Goal: Navigation & Orientation: Understand site structure

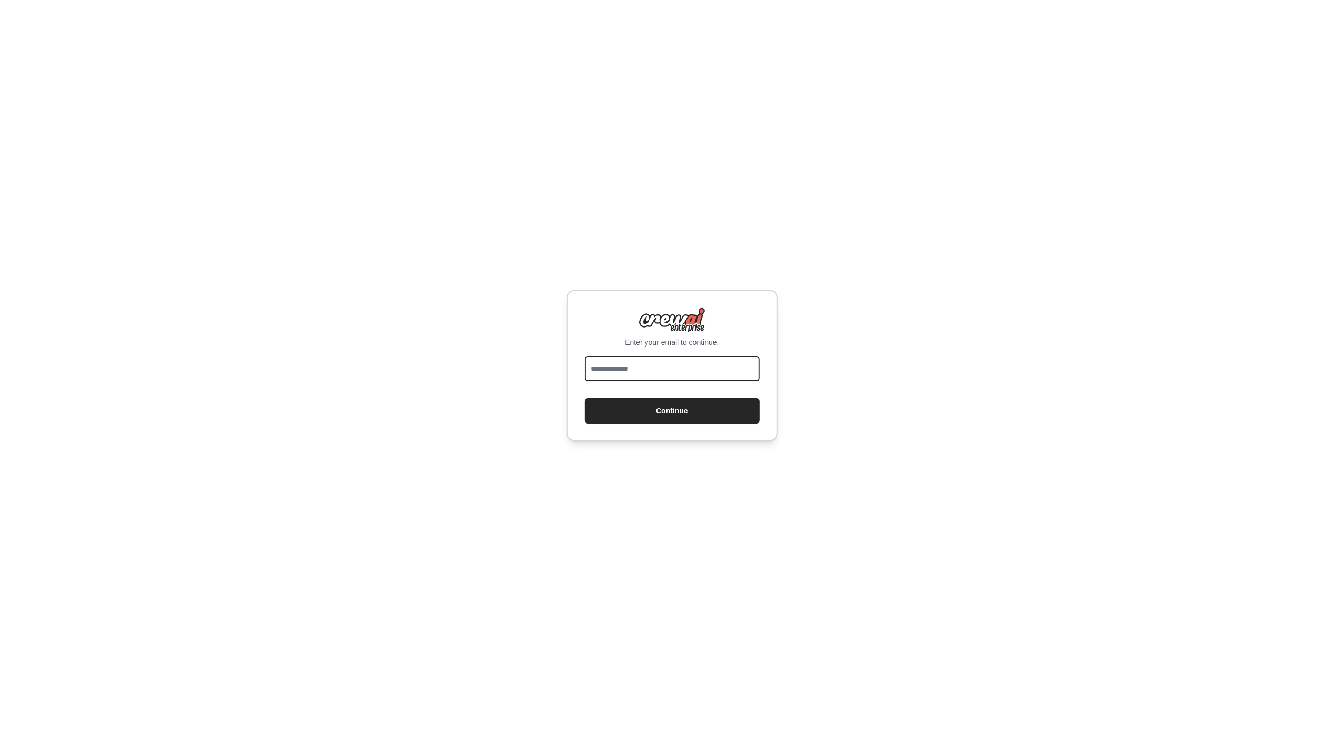
click at [620, 372] on input "email" at bounding box center [672, 368] width 175 height 25
type input "**********"
click at [585, 398] on button "Continue" at bounding box center [672, 410] width 175 height 25
click at [646, 372] on input "email" at bounding box center [672, 368] width 175 height 25
type input "**********"
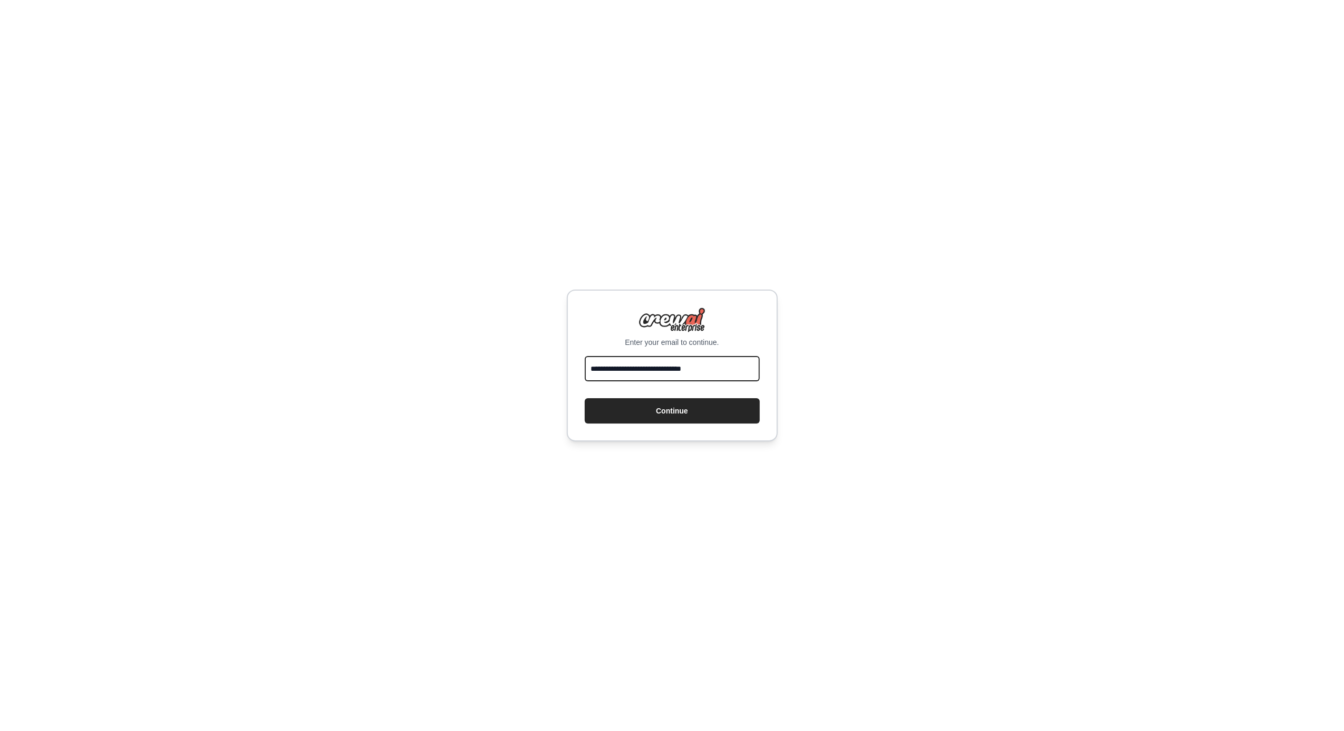
click at [585, 398] on button "Continue" at bounding box center [672, 410] width 175 height 25
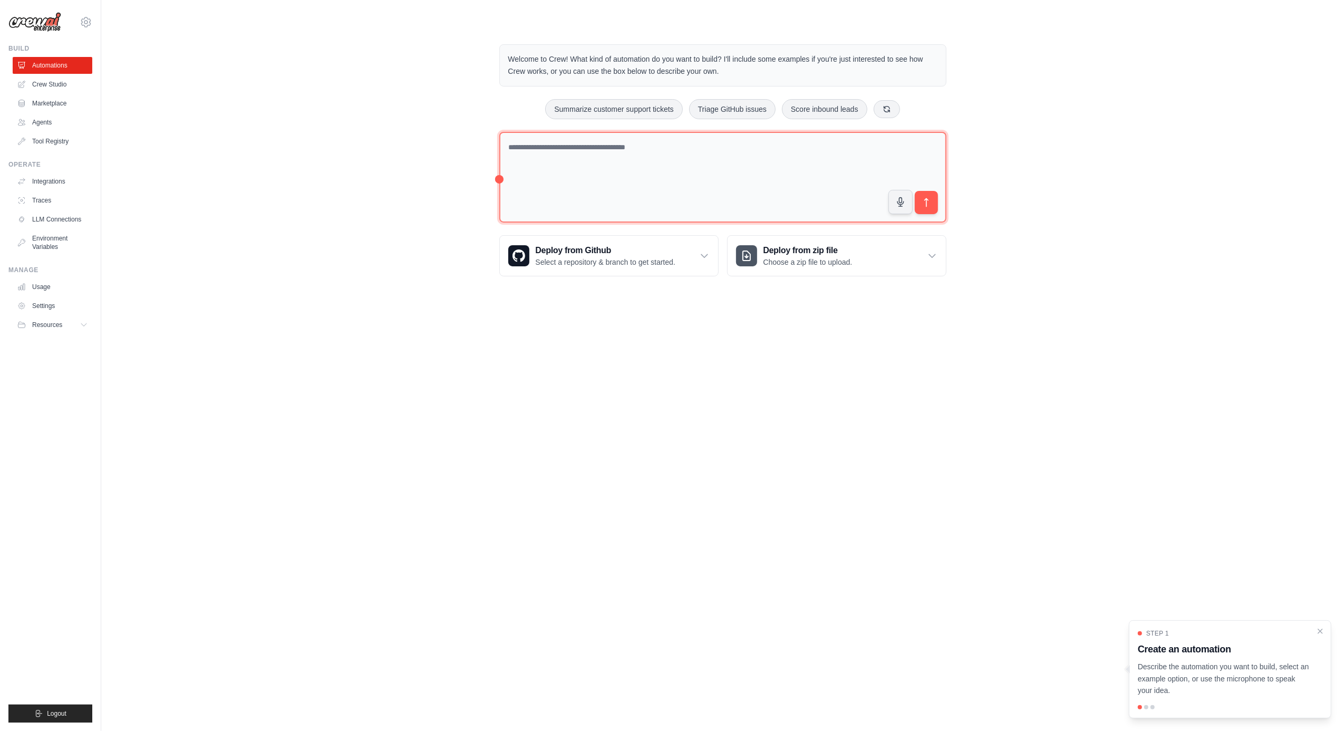
click at [629, 159] on textarea at bounding box center [722, 177] width 447 height 91
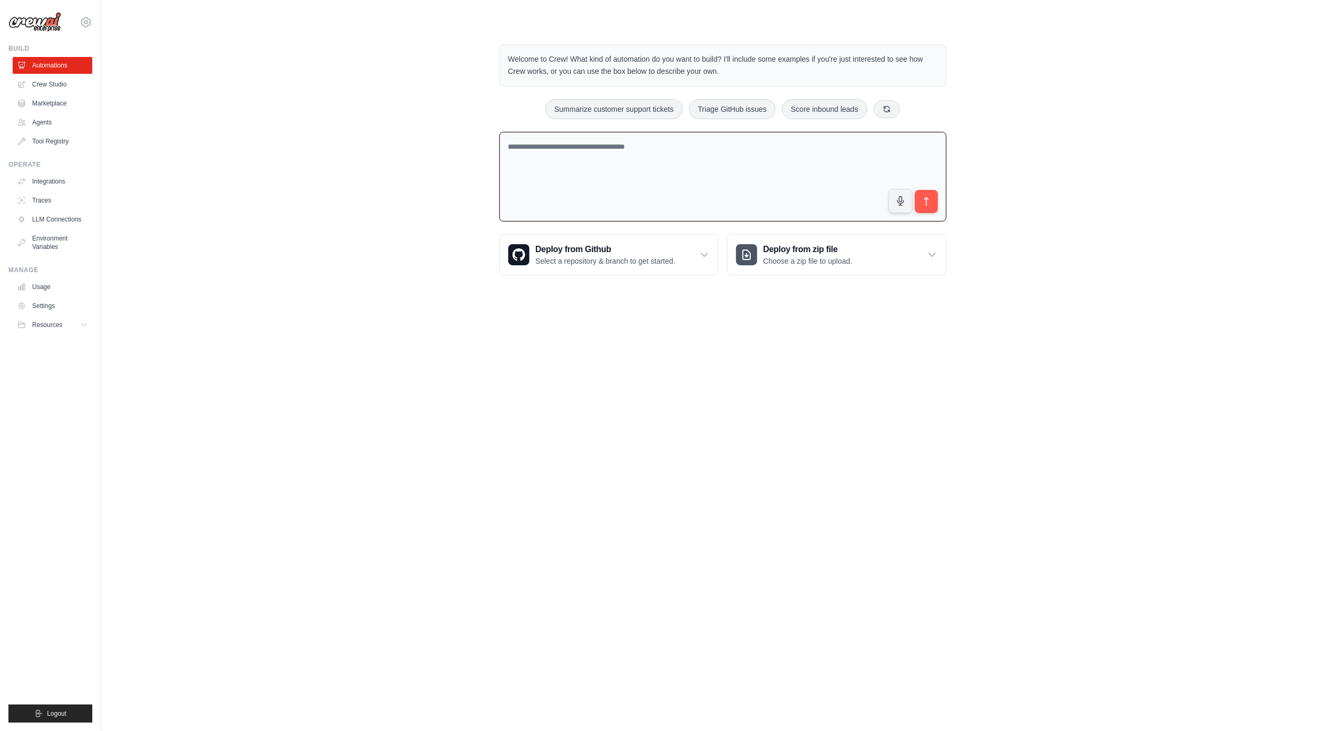
click at [643, 152] on textarea at bounding box center [722, 177] width 447 height 90
click at [57, 84] on link "Crew Studio" at bounding box center [54, 84] width 80 height 17
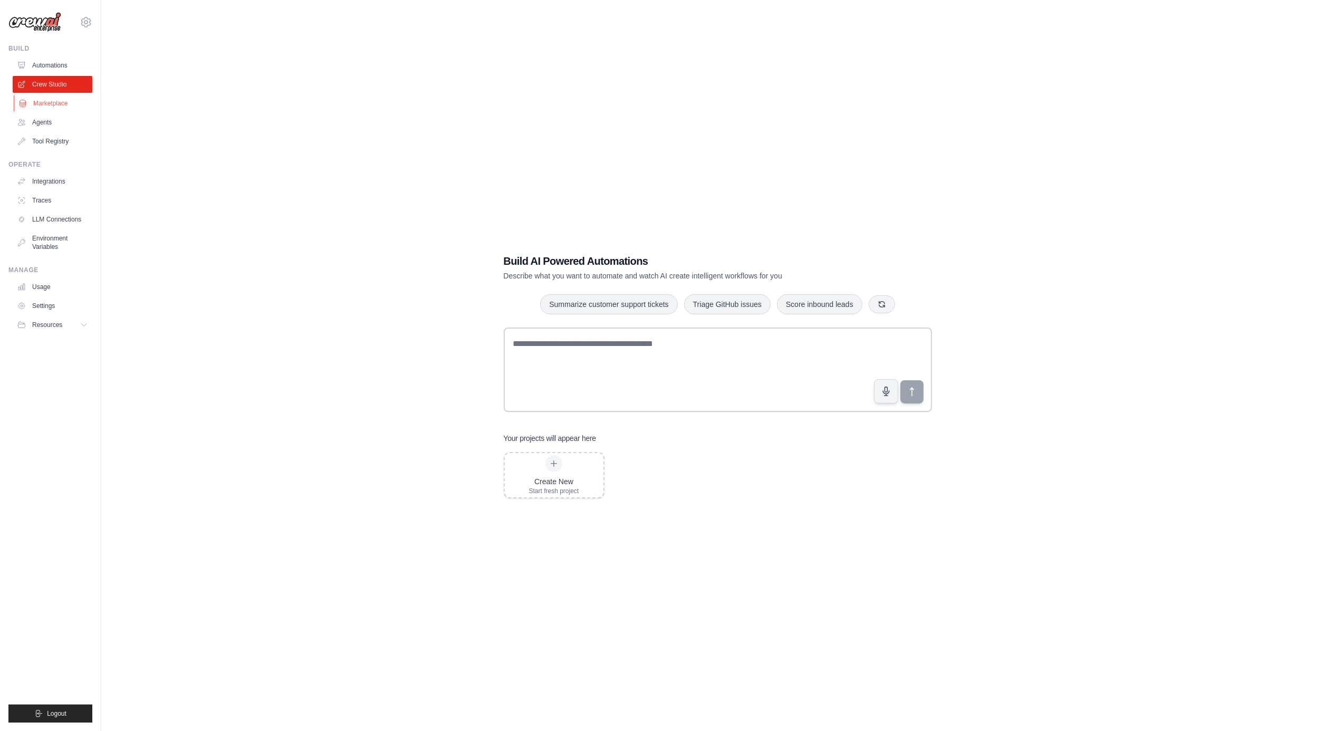
click at [64, 104] on link "Marketplace" at bounding box center [54, 103] width 80 height 17
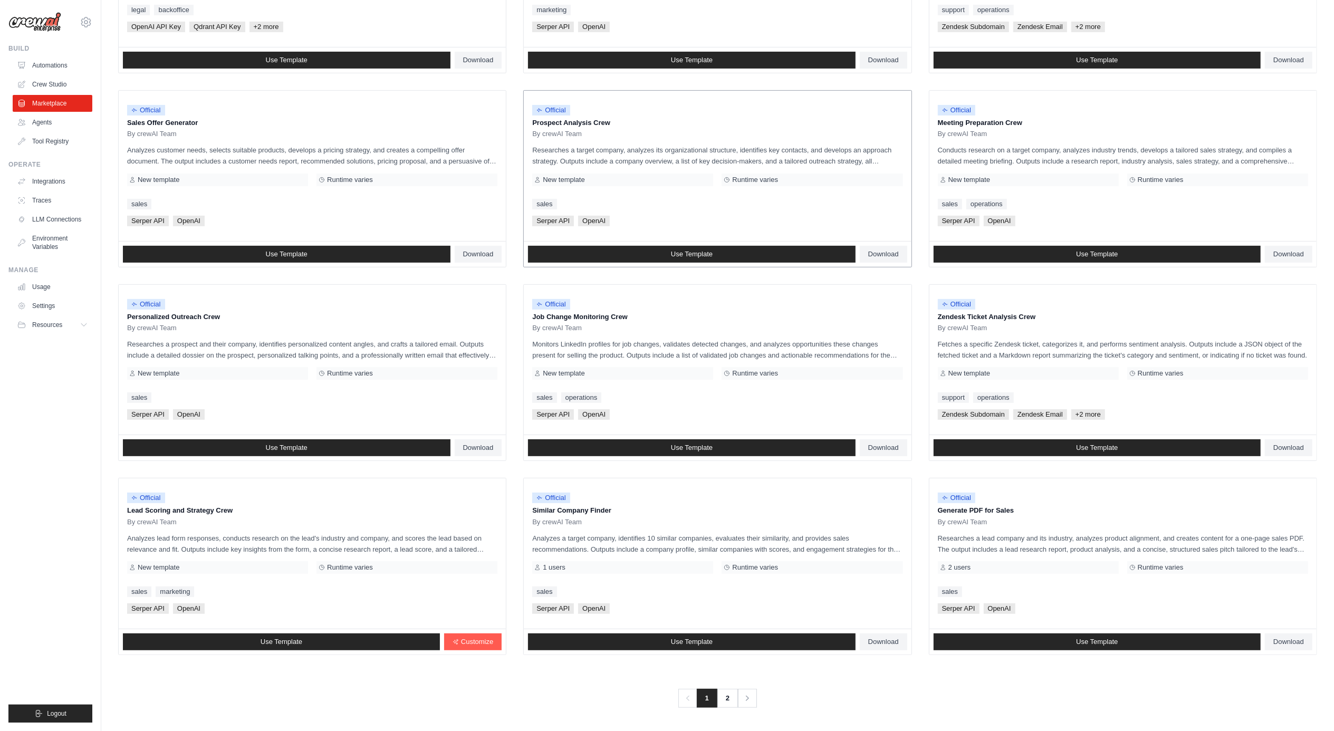
scroll to position [248, 0]
click at [729, 700] on link "2" at bounding box center [728, 698] width 21 height 19
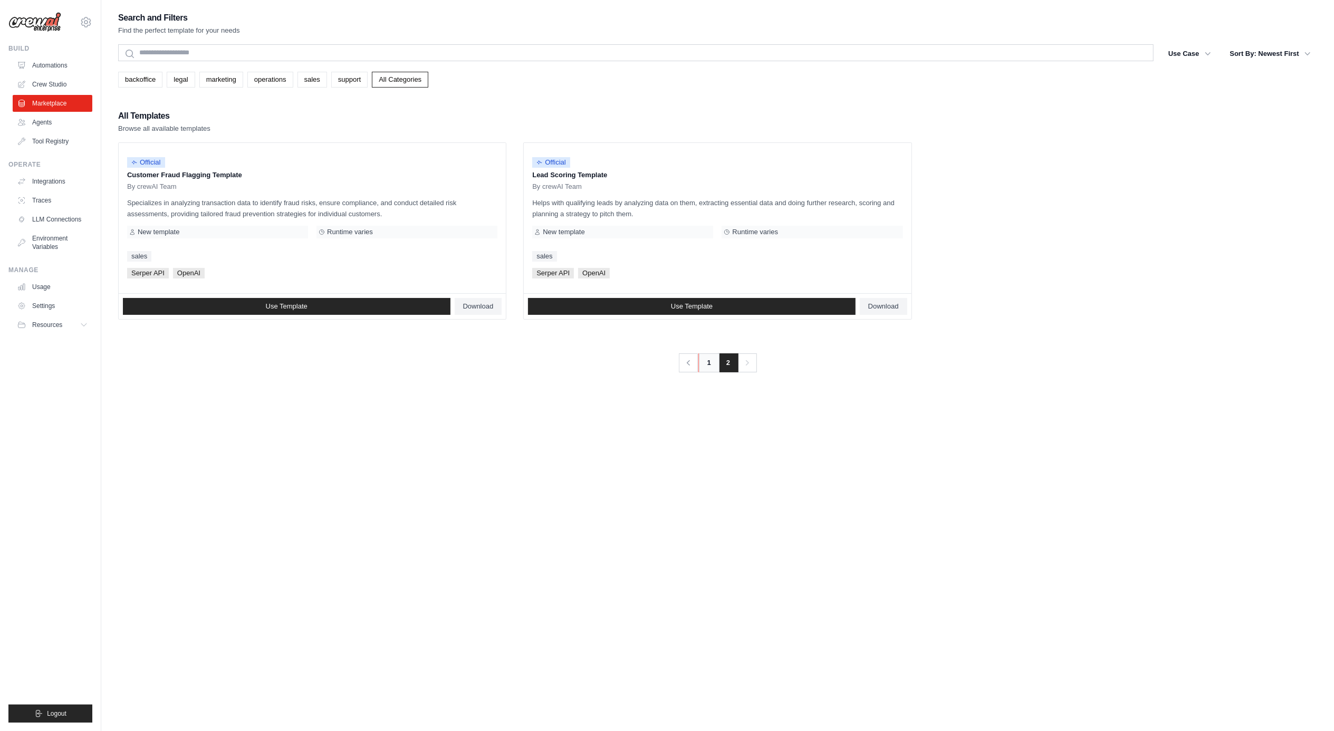
click at [709, 368] on link "1" at bounding box center [708, 362] width 21 height 19
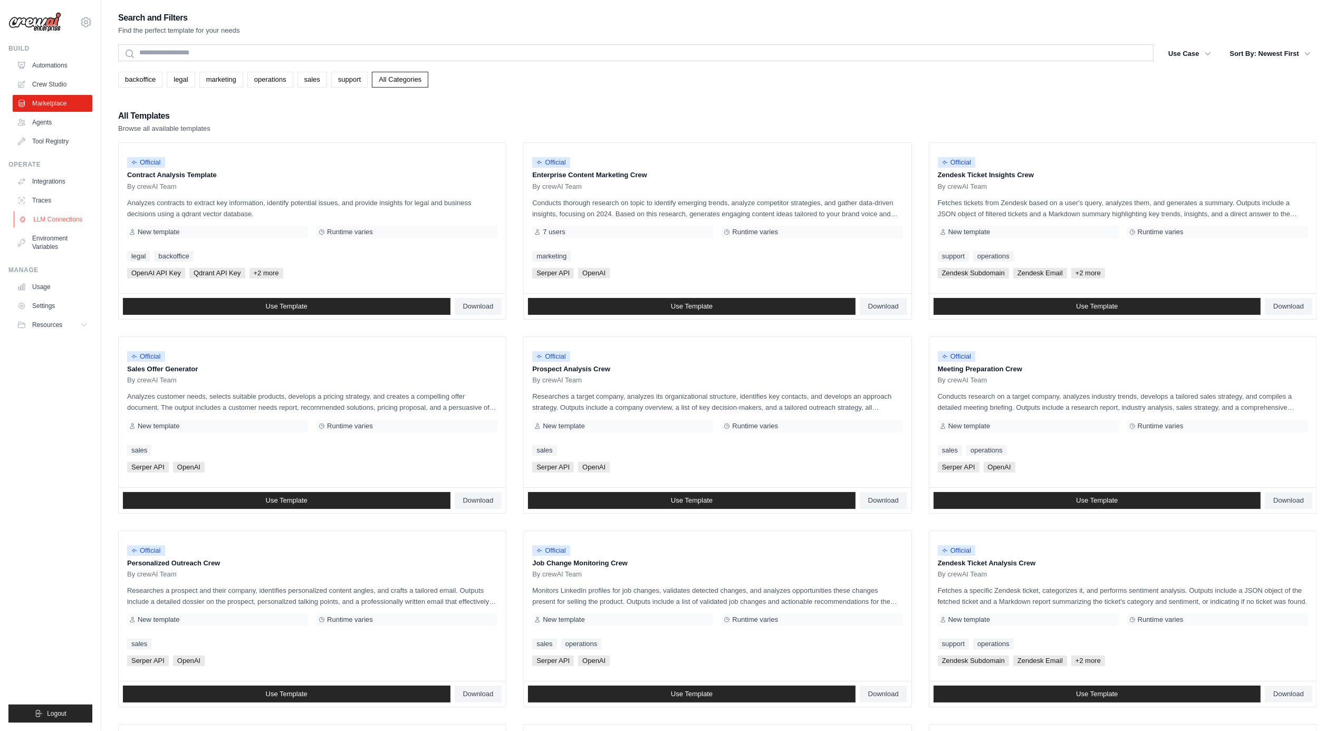
click at [57, 218] on link "LLM Connections" at bounding box center [54, 219] width 80 height 17
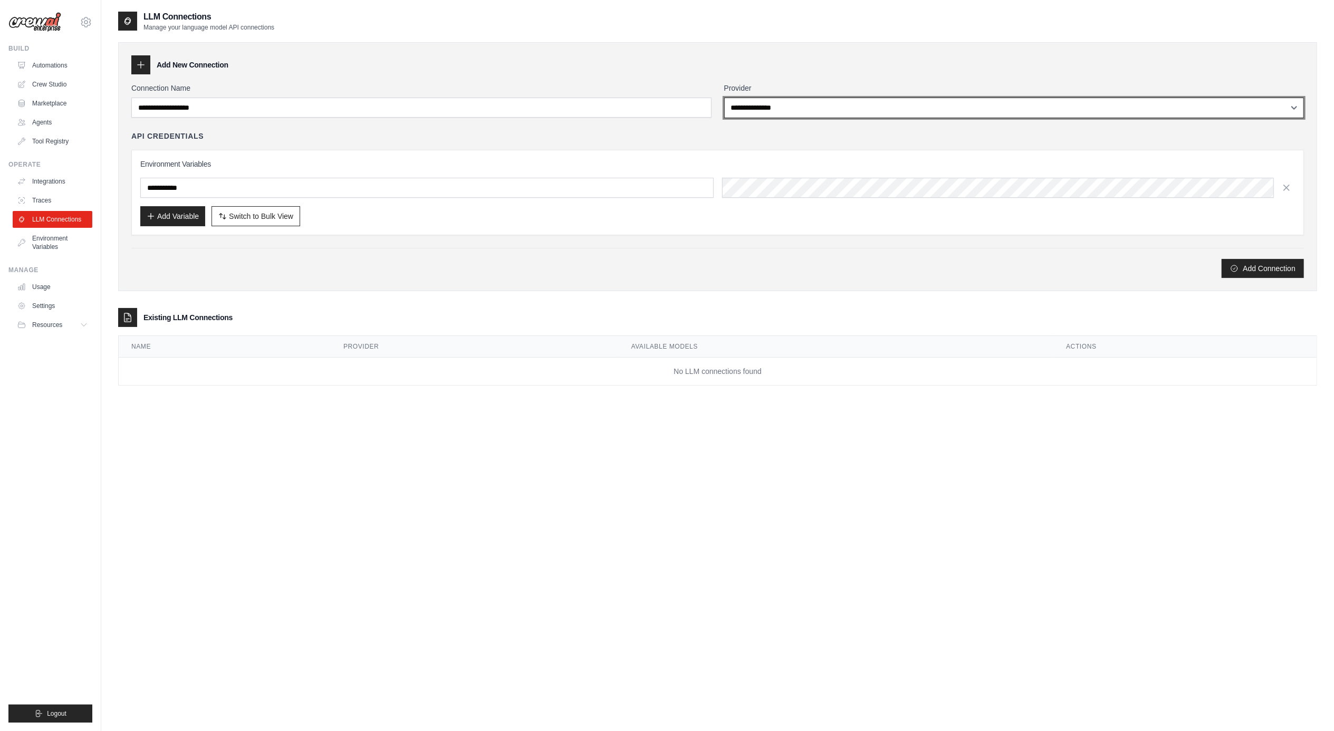
click at [777, 111] on select "**********" at bounding box center [1014, 108] width 580 height 21
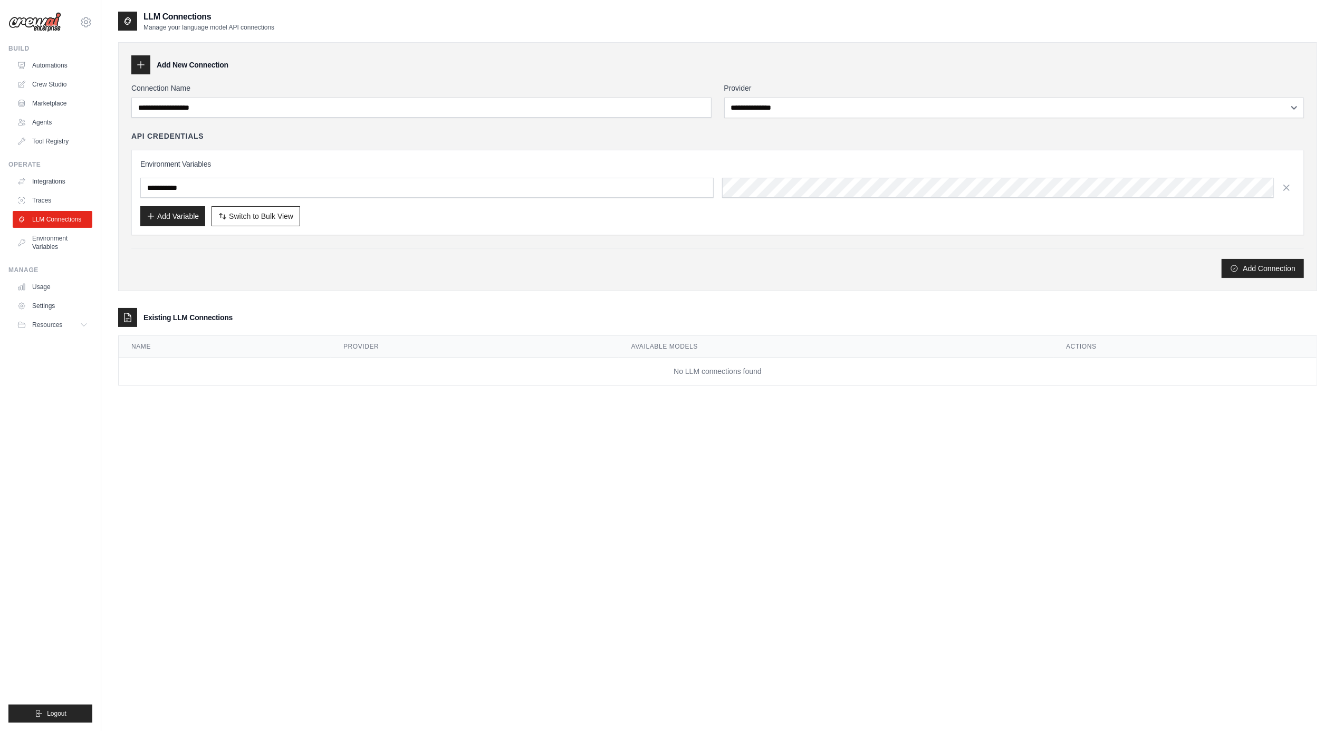
click at [776, 77] on div "**********" at bounding box center [717, 166] width 1199 height 249
click at [47, 196] on link "Traces" at bounding box center [54, 200] width 80 height 17
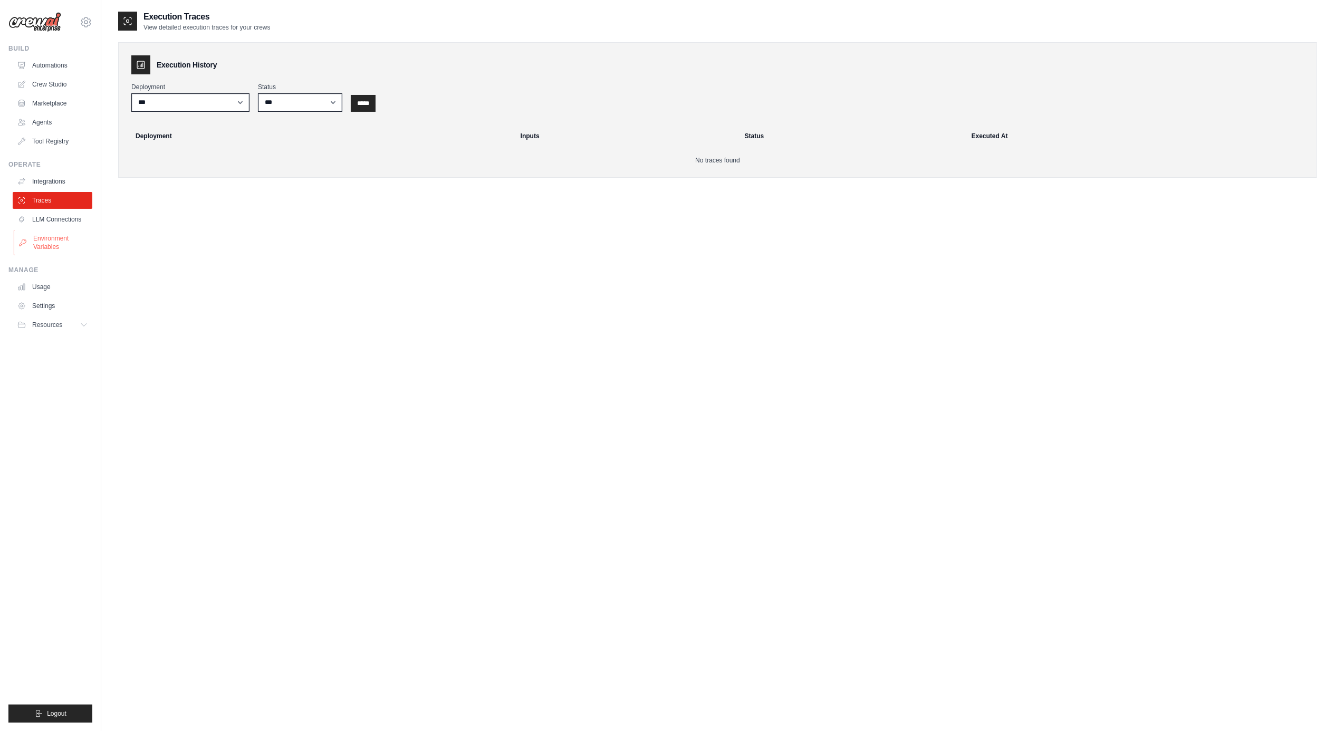
click at [51, 247] on link "Environment Variables" at bounding box center [54, 242] width 80 height 25
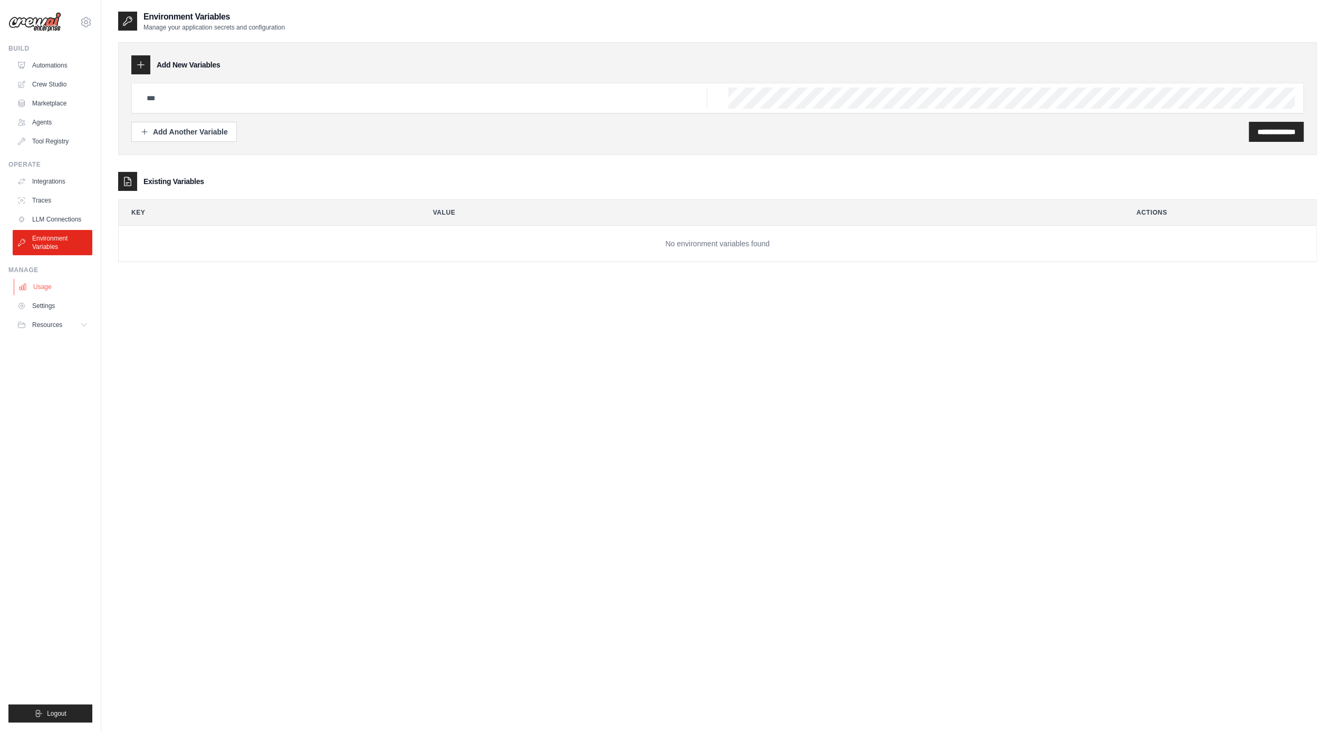
click at [50, 289] on link "Usage" at bounding box center [54, 286] width 80 height 17
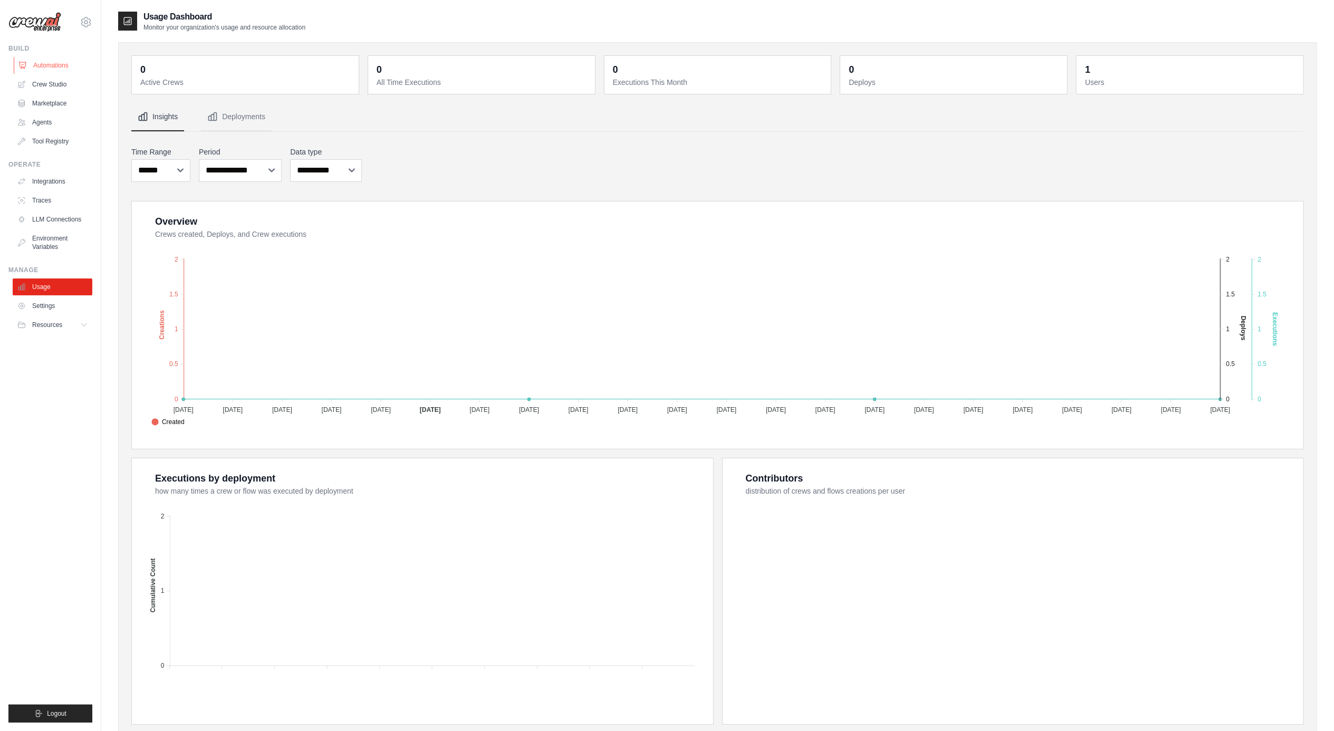
click at [51, 65] on link "Automations" at bounding box center [54, 65] width 80 height 17
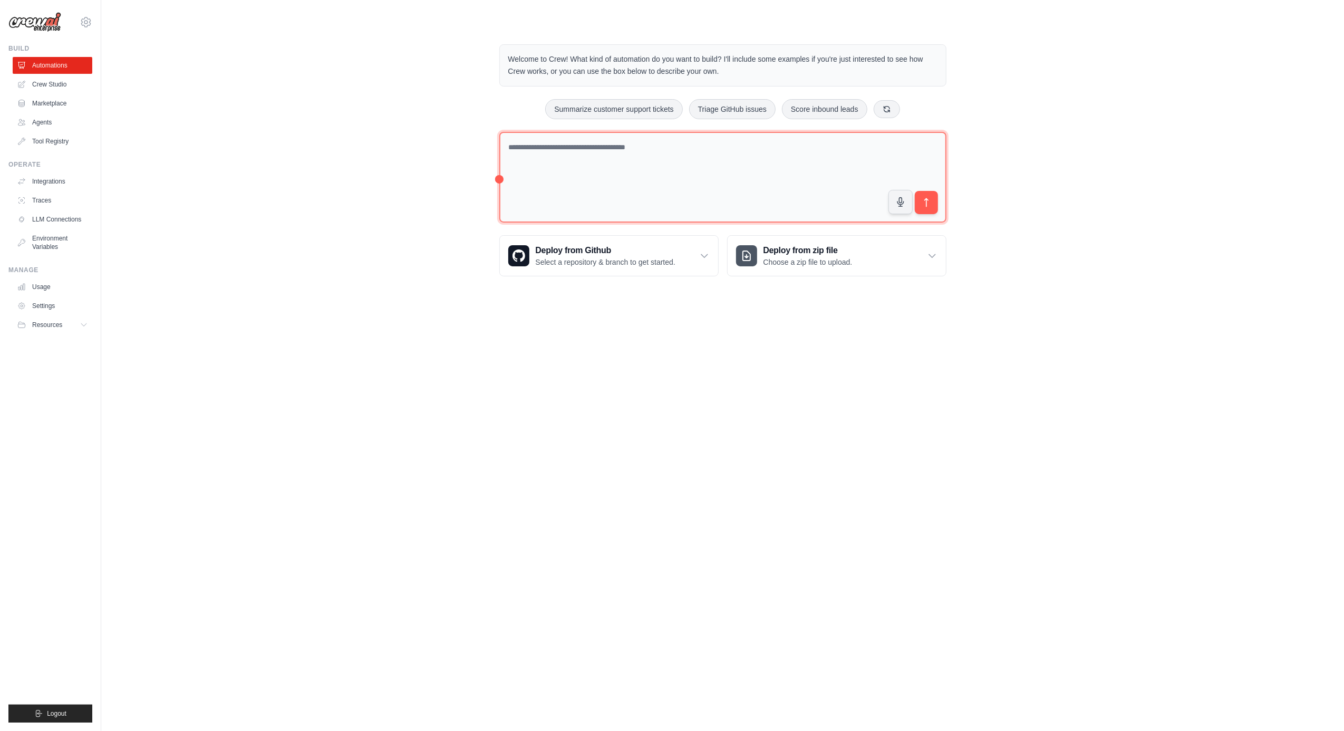
click at [594, 167] on textarea at bounding box center [722, 177] width 447 height 91
